Goal: Transaction & Acquisition: Book appointment/travel/reservation

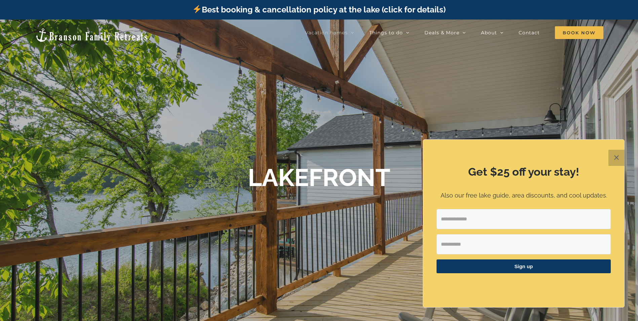
click at [620, 158] on button "✕" at bounding box center [616, 158] width 16 height 16
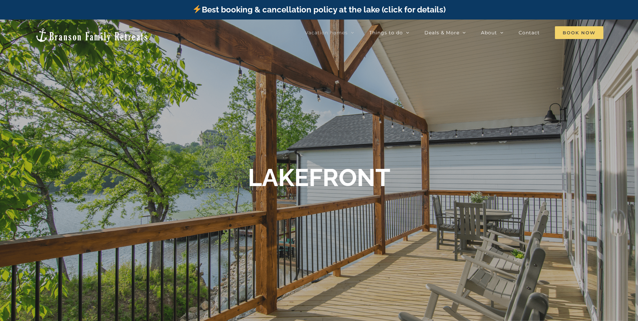
click at [588, 30] on span "Book Now" at bounding box center [579, 32] width 48 height 13
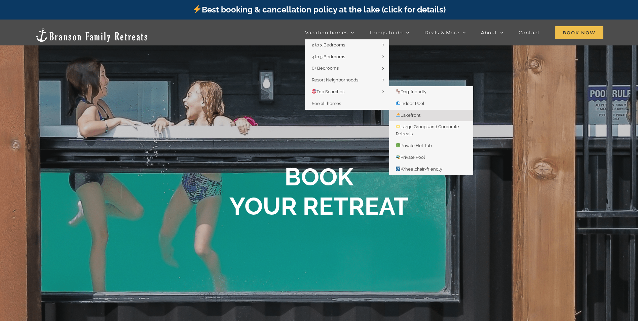
click at [416, 114] on span "Lakefront" at bounding box center [408, 115] width 25 height 5
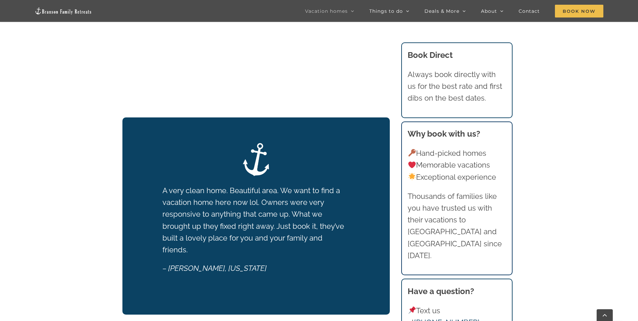
scroll to position [538, 0]
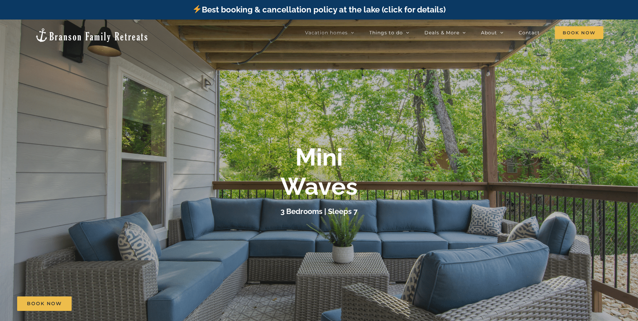
click at [343, 189] on b "Mini Waves" at bounding box center [318, 172] width 77 height 58
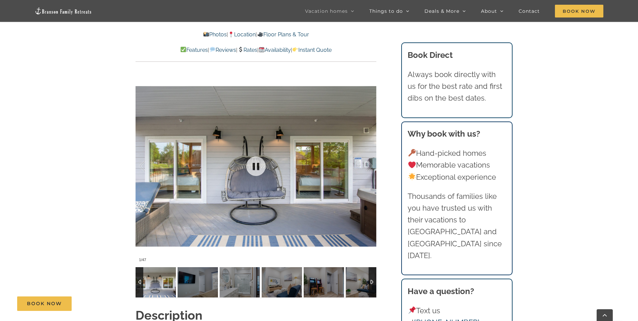
scroll to position [605, 0]
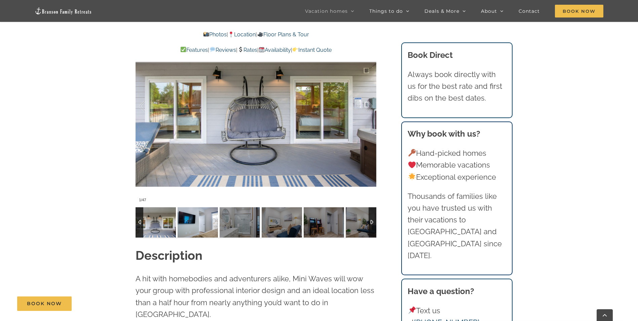
click at [211, 220] on img at bounding box center [198, 222] width 40 height 30
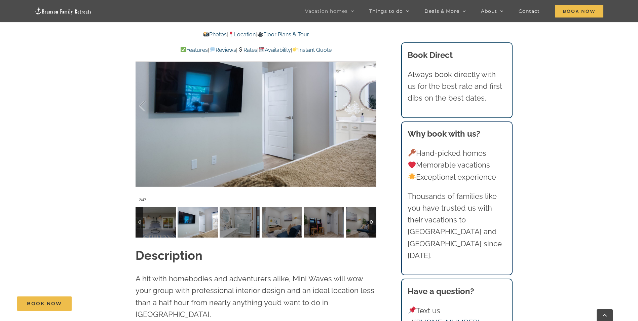
click at [373, 220] on div at bounding box center [373, 222] width 8 height 30
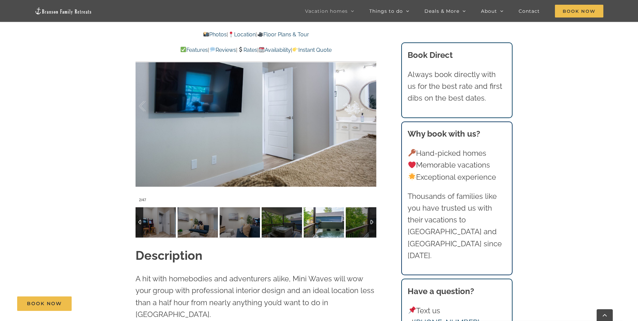
click at [318, 225] on img at bounding box center [324, 222] width 40 height 30
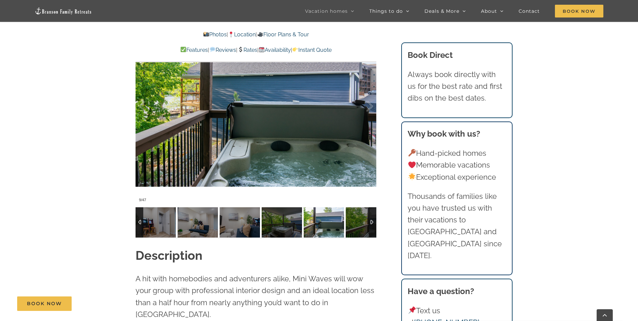
click at [373, 221] on div at bounding box center [373, 222] width 8 height 30
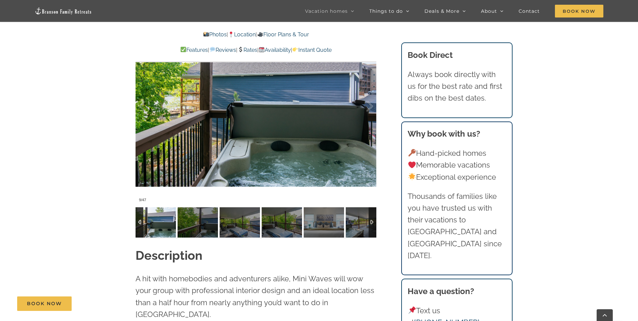
click at [373, 221] on div at bounding box center [373, 222] width 8 height 30
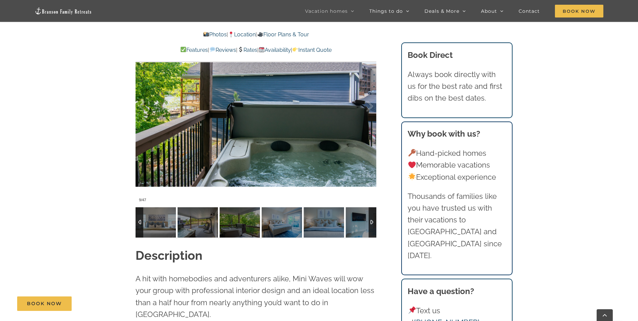
click at [373, 221] on div at bounding box center [373, 222] width 8 height 30
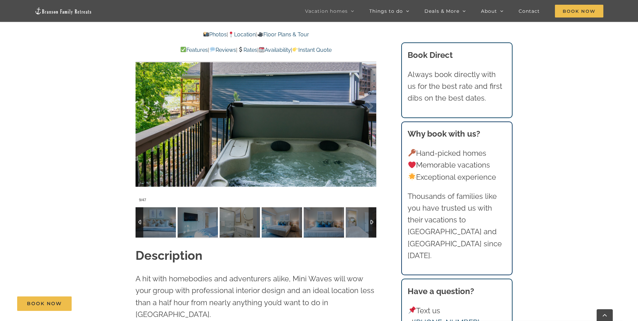
click at [373, 221] on div at bounding box center [373, 222] width 8 height 30
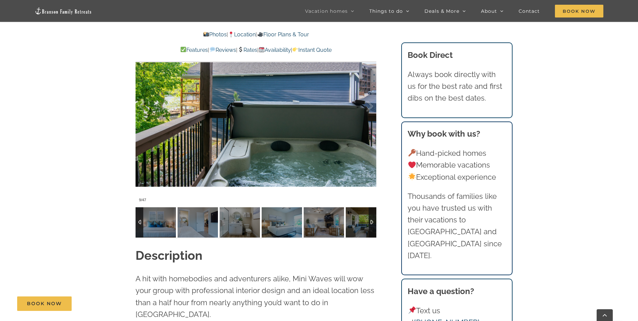
click at [373, 221] on div at bounding box center [373, 222] width 8 height 30
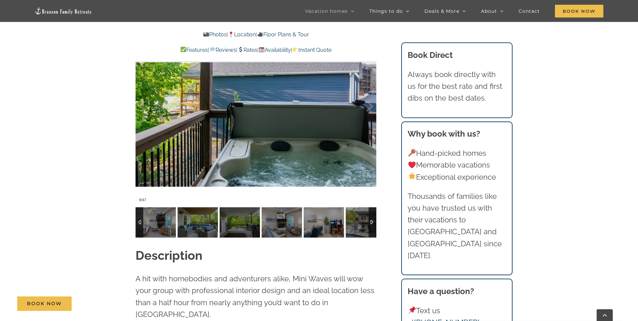
click at [373, 221] on div at bounding box center [373, 222] width 8 height 30
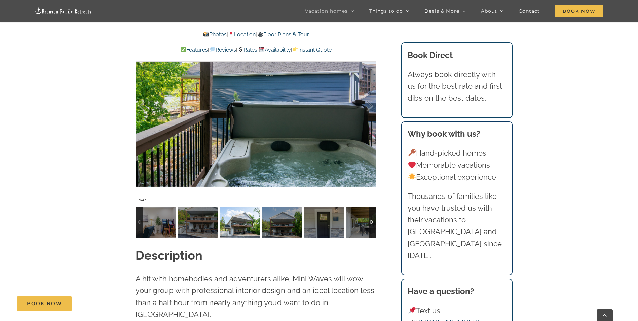
click at [242, 228] on img at bounding box center [240, 222] width 40 height 30
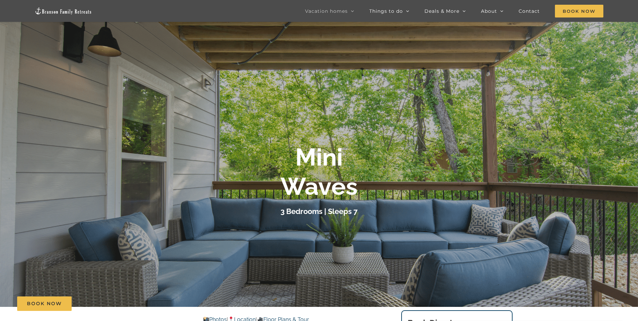
scroll to position [0, 0]
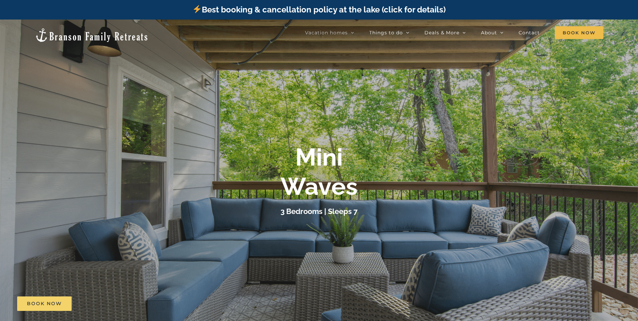
click at [65, 307] on link "Book Now" at bounding box center [44, 303] width 54 height 14
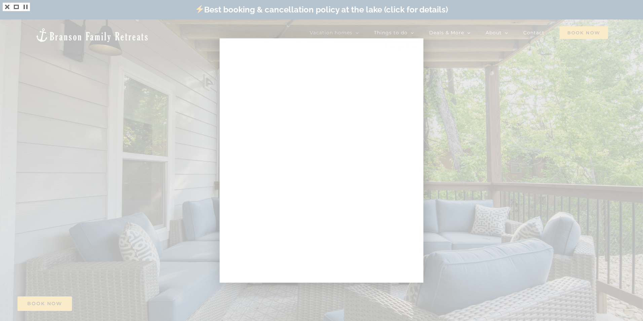
click at [125, 92] on div at bounding box center [321, 160] width 643 height 321
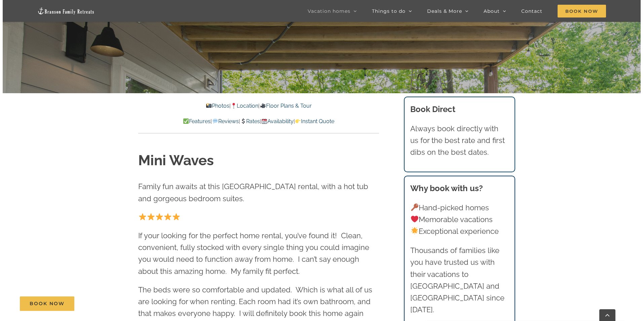
scroll to position [168, 0]
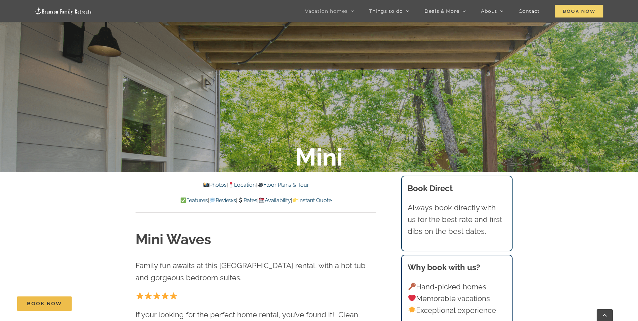
click at [575, 15] on span "Book Now" at bounding box center [579, 11] width 48 height 13
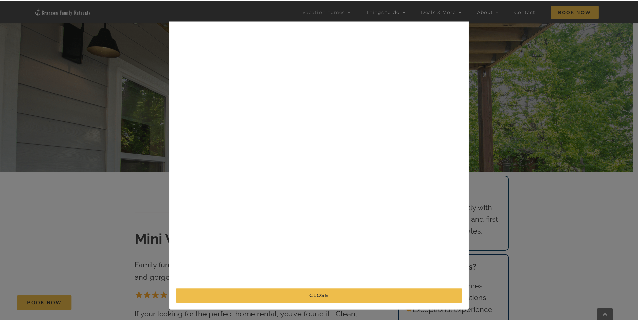
scroll to position [0, 0]
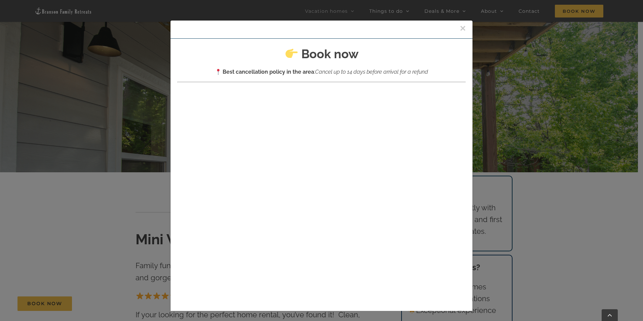
click at [460, 31] on button "×" at bounding box center [463, 28] width 6 height 10
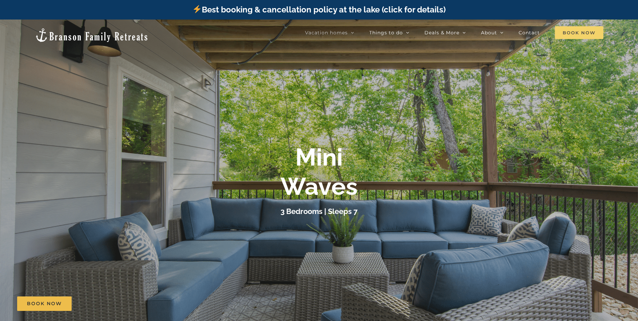
click at [580, 36] on span "Book Now" at bounding box center [579, 32] width 48 height 13
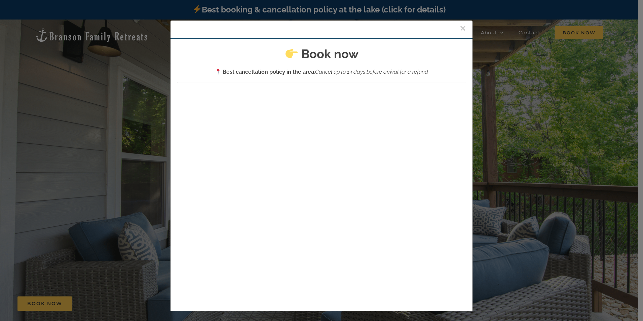
click at [460, 26] on button "×" at bounding box center [463, 28] width 6 height 10
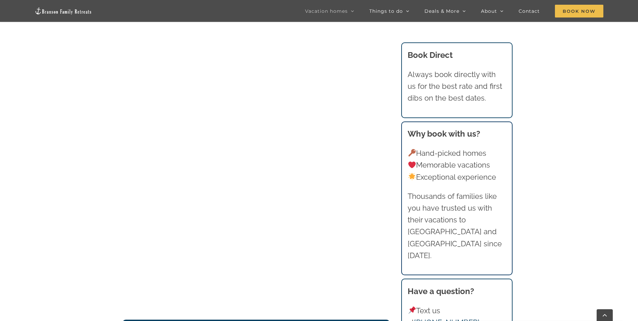
scroll to position [489, 0]
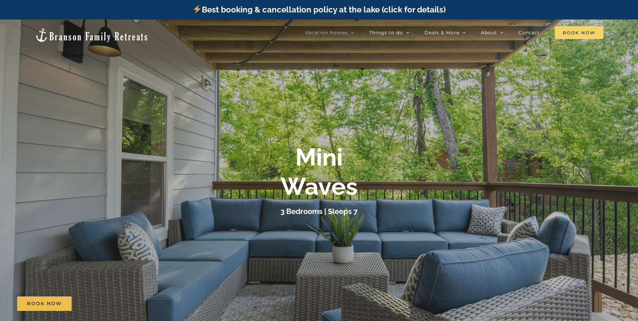
click at [588, 30] on span "Book Now" at bounding box center [579, 32] width 48 height 13
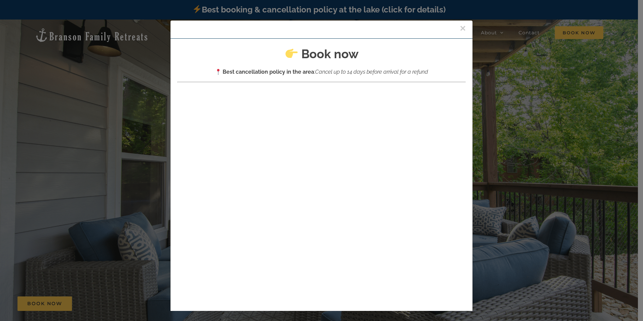
click at [460, 28] on button "×" at bounding box center [463, 28] width 6 height 10
